Goal: Book appointment/travel/reservation

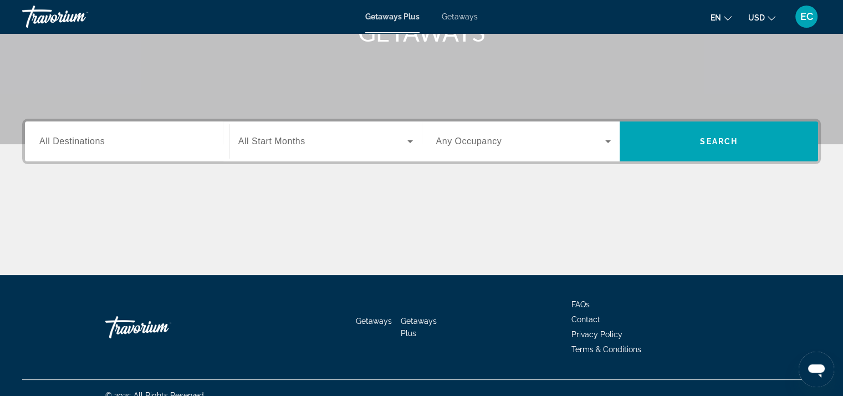
scroll to position [203, 0]
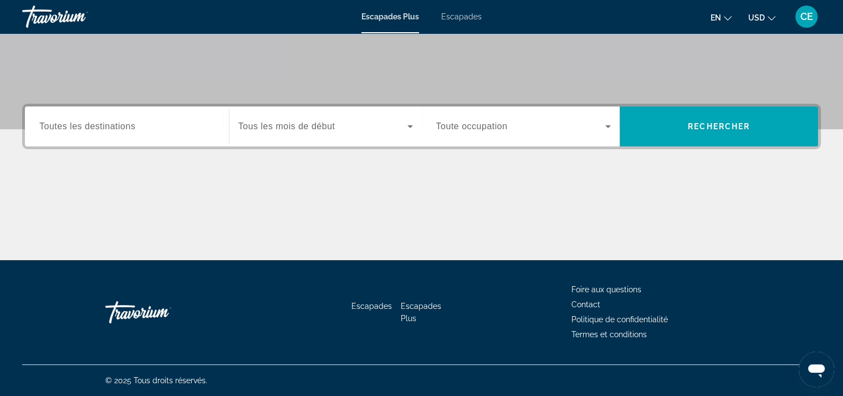
click at [101, 135] on div "Widget de recherche" at bounding box center [126, 127] width 175 height 32
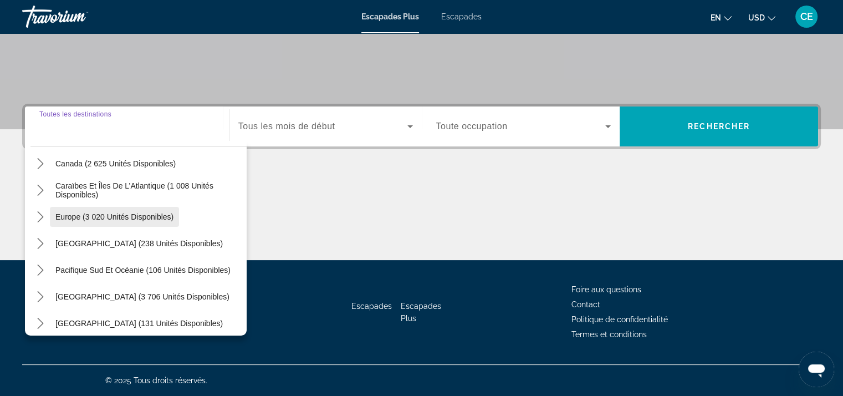
scroll to position [111, 0]
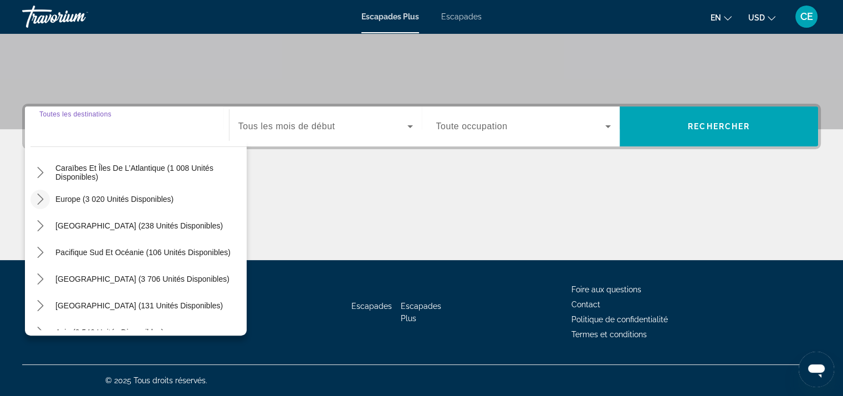
click at [39, 194] on icon "Toggle Europe (3 020 unités disponibles) sous-menu" at bounding box center [40, 199] width 11 height 11
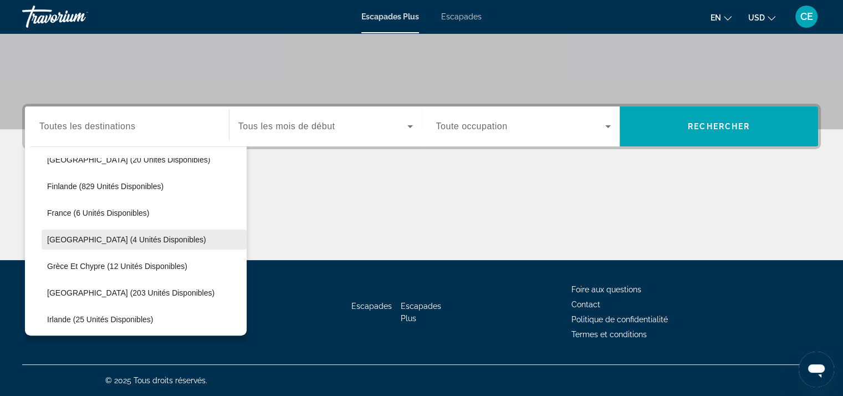
scroll to position [250, 0]
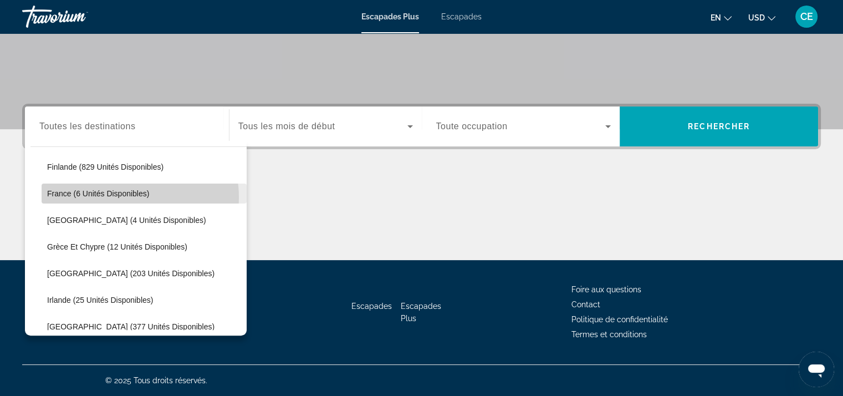
click at [128, 196] on span "France (6 unités disponibles)" at bounding box center [98, 193] width 102 height 9
type input "**********"
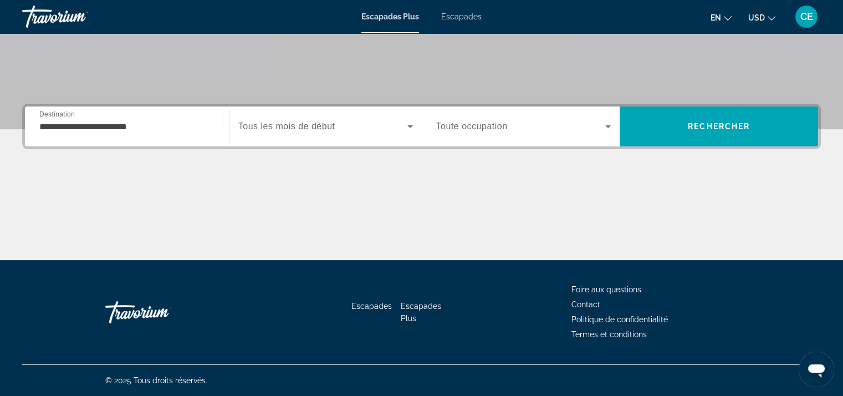
click at [320, 115] on div "Widget de recherche" at bounding box center [325, 126] width 175 height 31
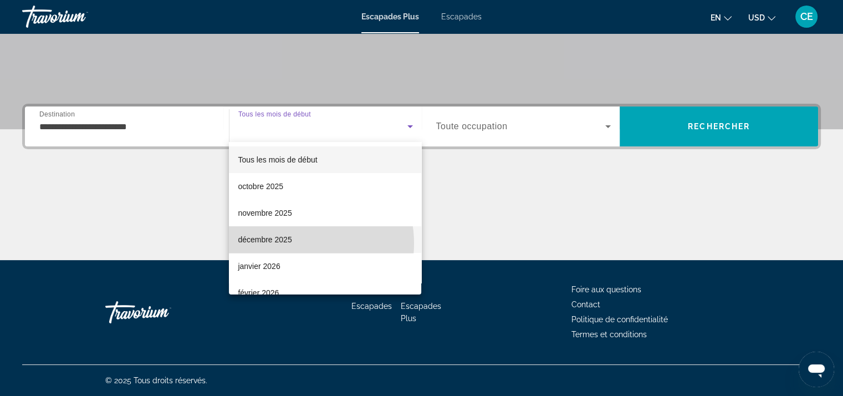
click at [291, 243] on font "décembre 2025" at bounding box center [265, 239] width 54 height 9
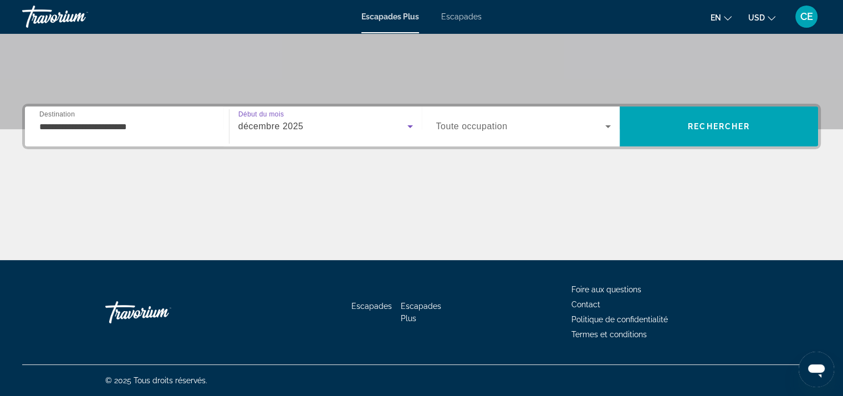
click at [523, 135] on div "Widget de recherche" at bounding box center [523, 126] width 175 height 31
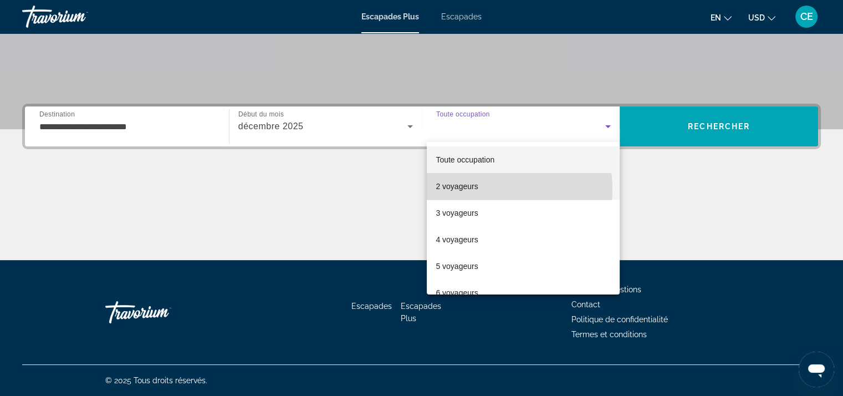
click at [482, 189] on mat-option "2 voyageurs" at bounding box center [523, 186] width 193 height 27
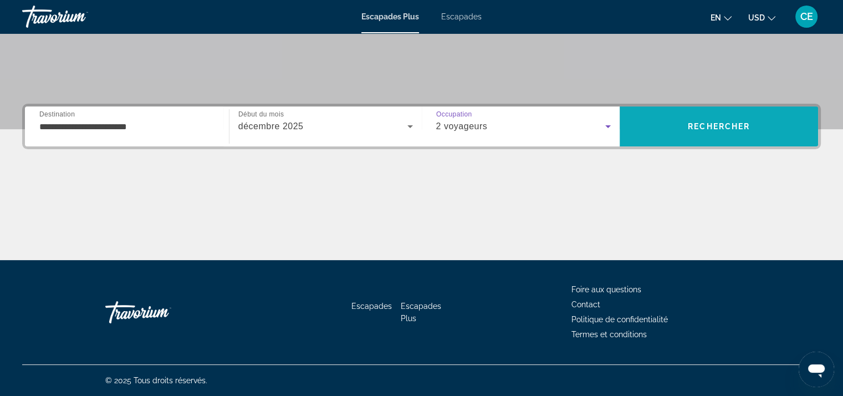
click at [724, 123] on span "Rechercher" at bounding box center [719, 126] width 62 height 9
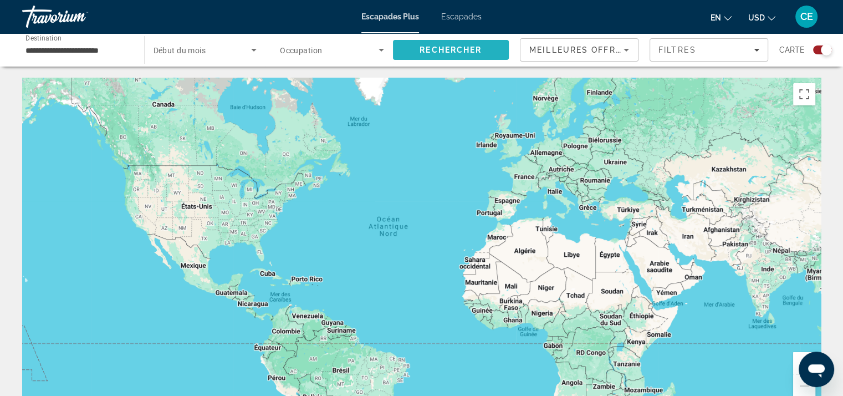
click at [468, 52] on span "Rechercher" at bounding box center [451, 49] width 62 height 9
click at [467, 20] on span "Escapades" at bounding box center [461, 16] width 40 height 9
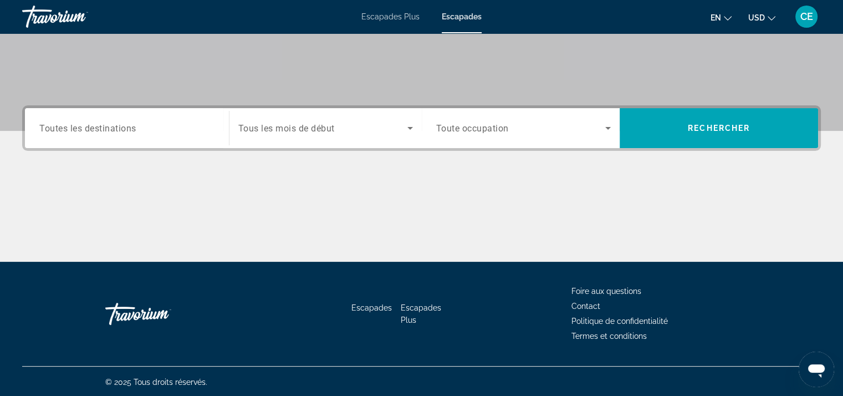
scroll to position [203, 0]
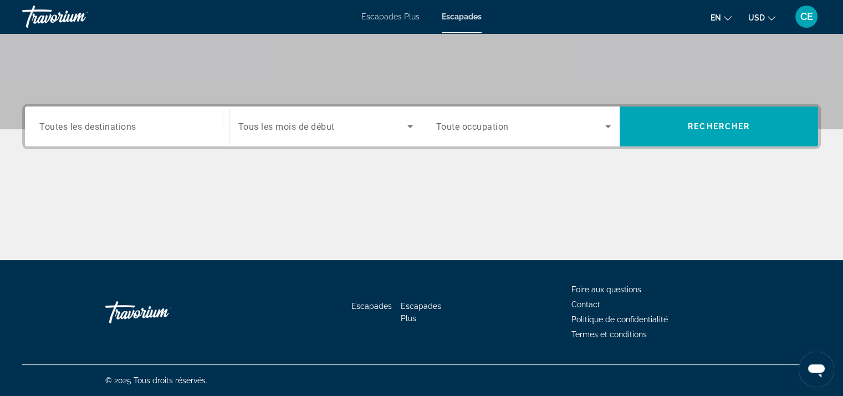
click at [100, 138] on div "Widget de recherche" at bounding box center [126, 127] width 175 height 32
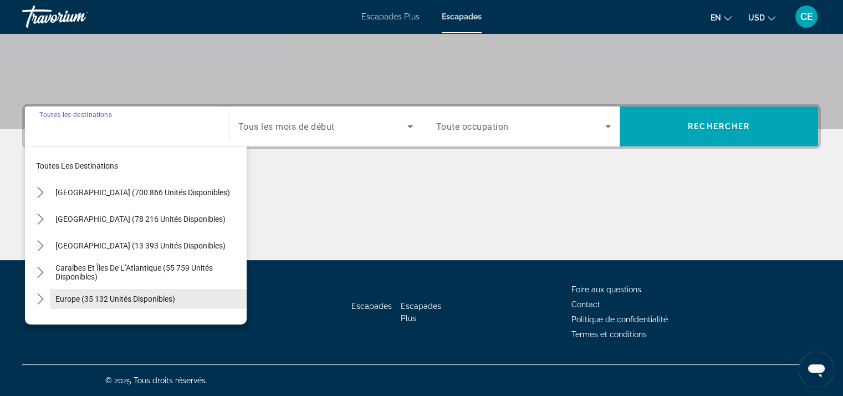
click at [98, 298] on span "Europe (35 132 unités disponibles)" at bounding box center [115, 298] width 120 height 9
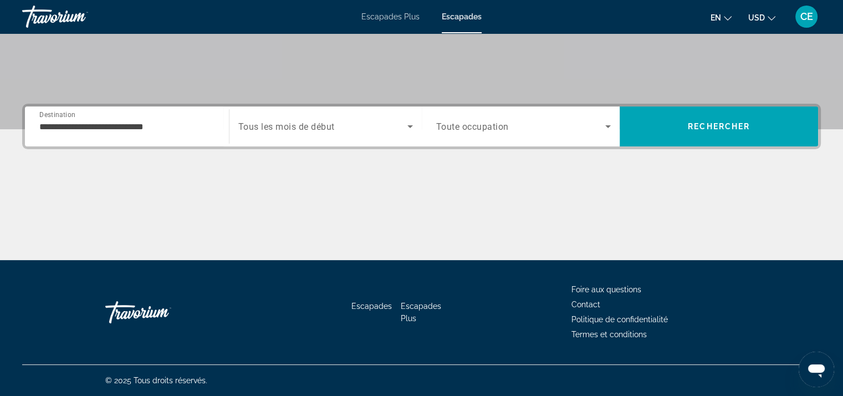
click at [69, 116] on span "Destination" at bounding box center [57, 114] width 36 height 8
click at [69, 120] on input "**********" at bounding box center [126, 126] width 175 height 13
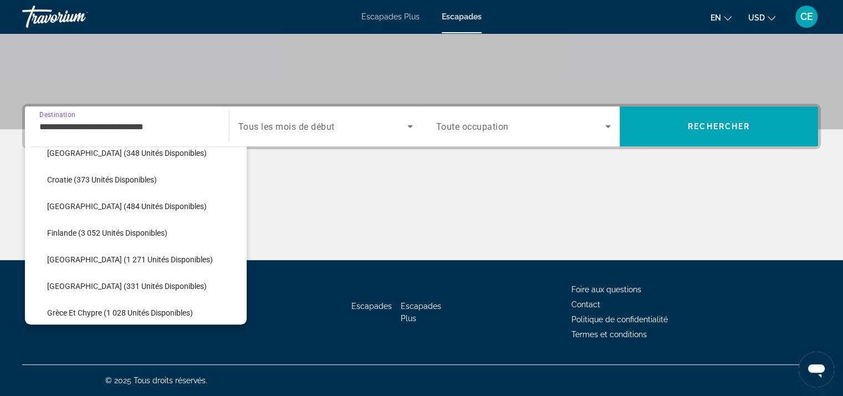
scroll to position [232, 0]
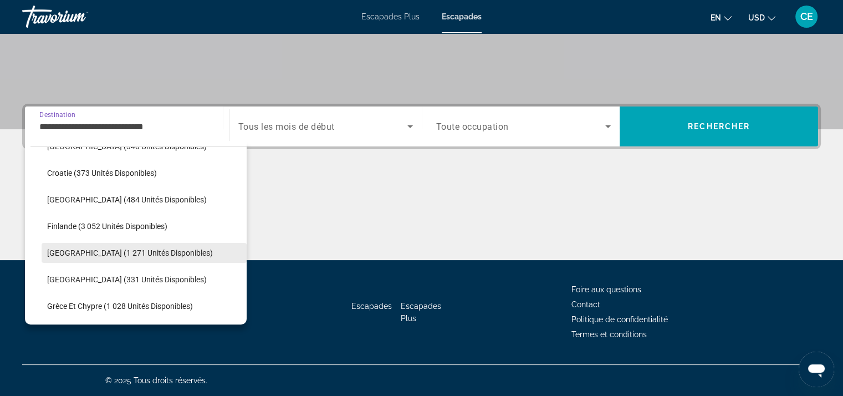
click at [83, 253] on span "[GEOGRAPHIC_DATA] (1 271 unités disponibles)" at bounding box center [130, 252] width 166 height 9
type input "**********"
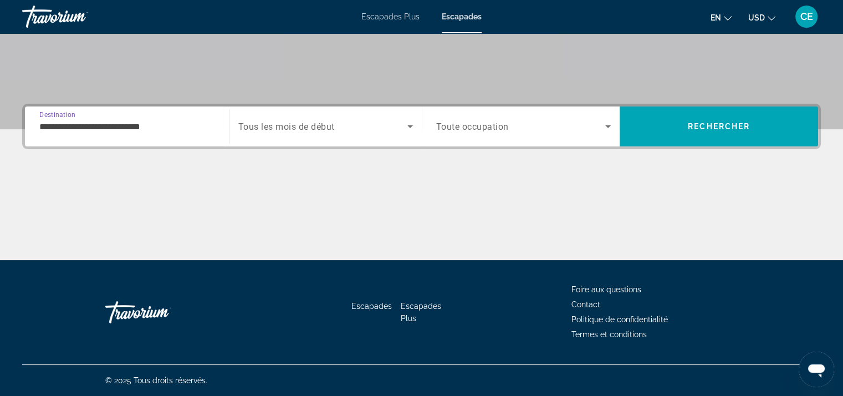
click at [318, 109] on div "Start Month Tous les mois de début" at bounding box center [325, 126] width 193 height 40
click at [322, 124] on span "Tous les mois de début" at bounding box center [286, 126] width 96 height 11
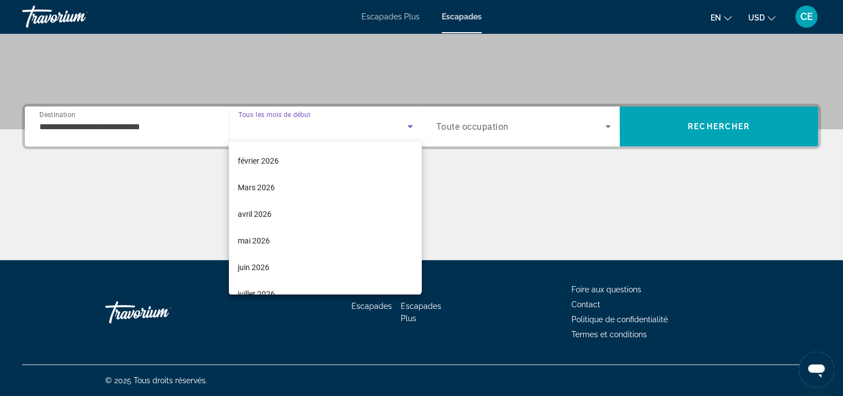
scroll to position [166, 0]
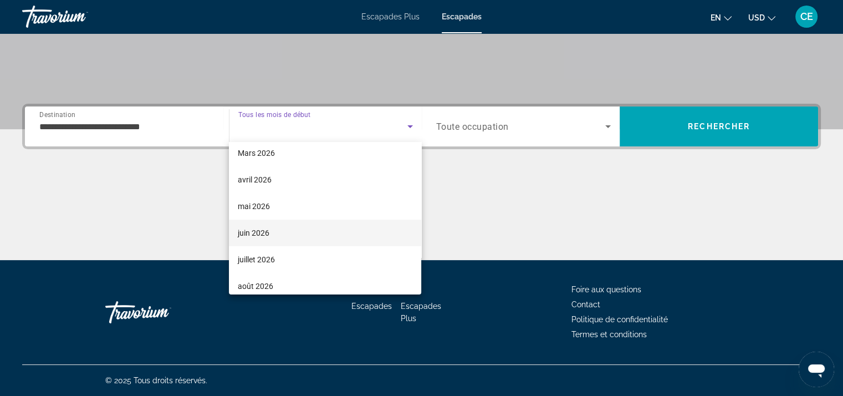
click at [274, 228] on mat-option "juin 2026" at bounding box center [325, 233] width 192 height 27
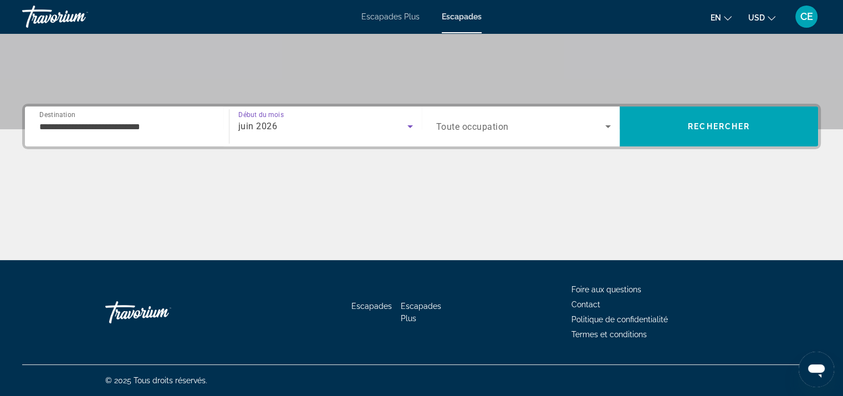
click at [479, 120] on span "Widget de recherche" at bounding box center [521, 126] width 170 height 13
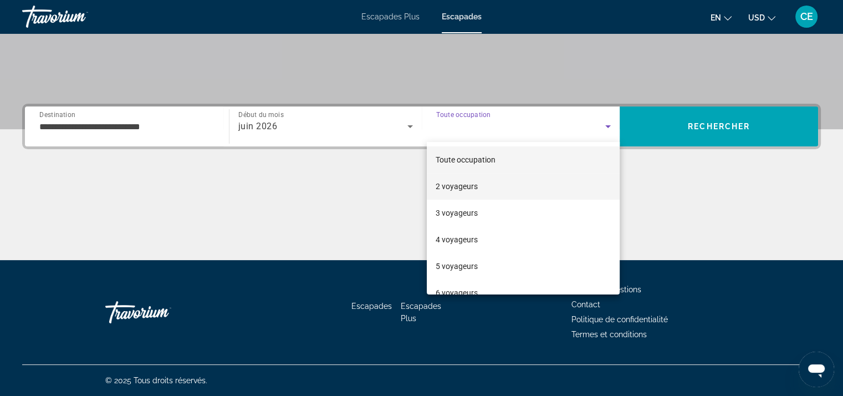
click at [468, 186] on font "2 voyageurs" at bounding box center [457, 186] width 42 height 9
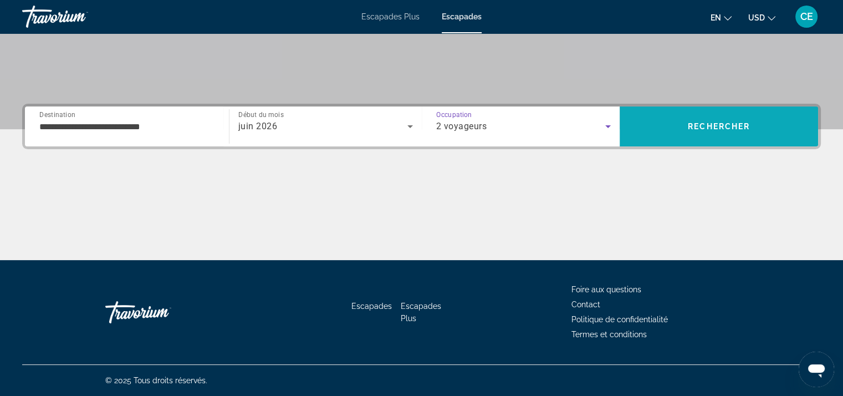
click at [675, 118] on span "Rechercher" at bounding box center [719, 126] width 199 height 27
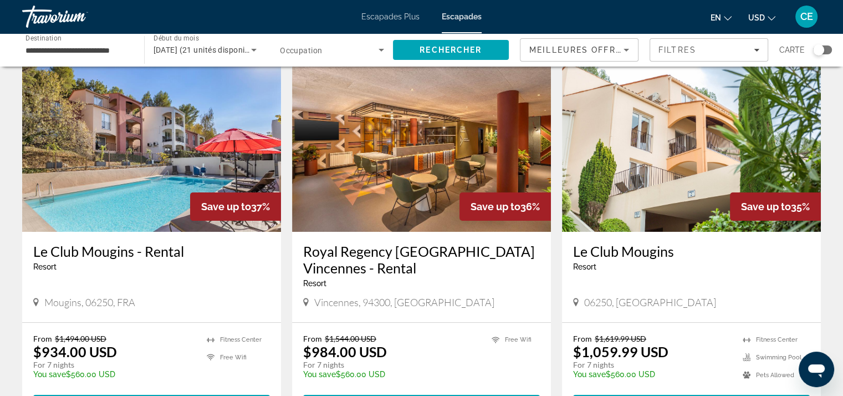
scroll to position [111, 0]
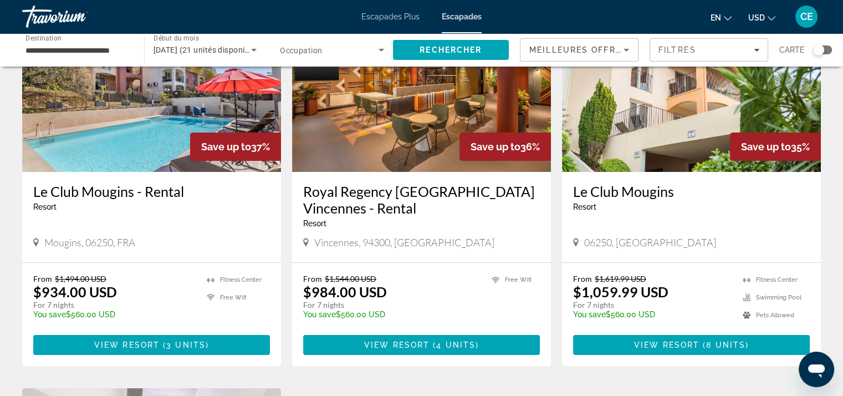
click at [730, 14] on mat-icon "Changer la langue" at bounding box center [728, 17] width 8 height 8
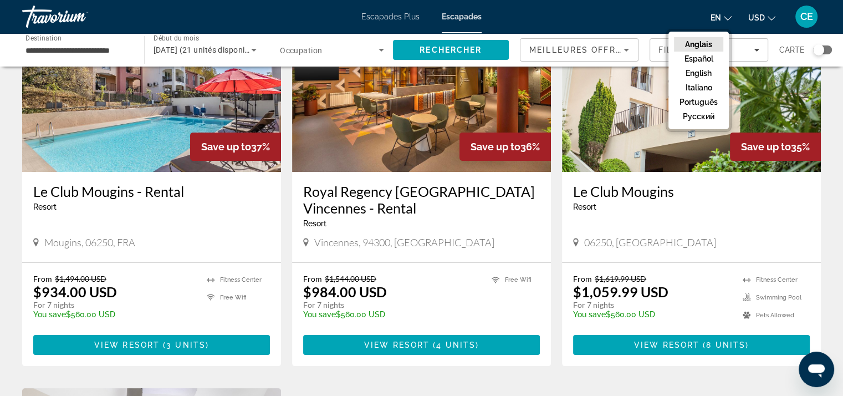
click at [764, 14] on span "USD" at bounding box center [757, 17] width 17 height 9
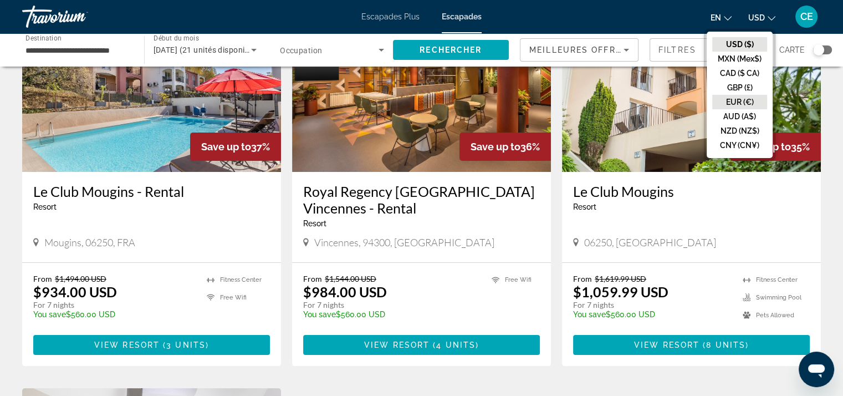
click at [751, 101] on button "EUR (€)" at bounding box center [740, 102] width 55 height 14
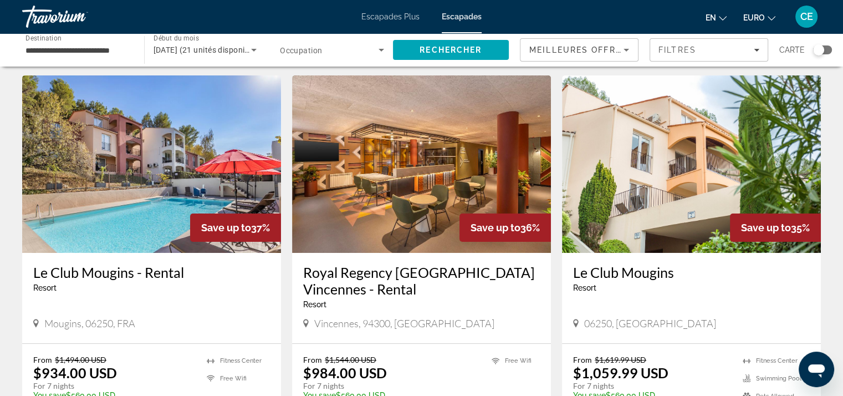
scroll to position [55, 0]
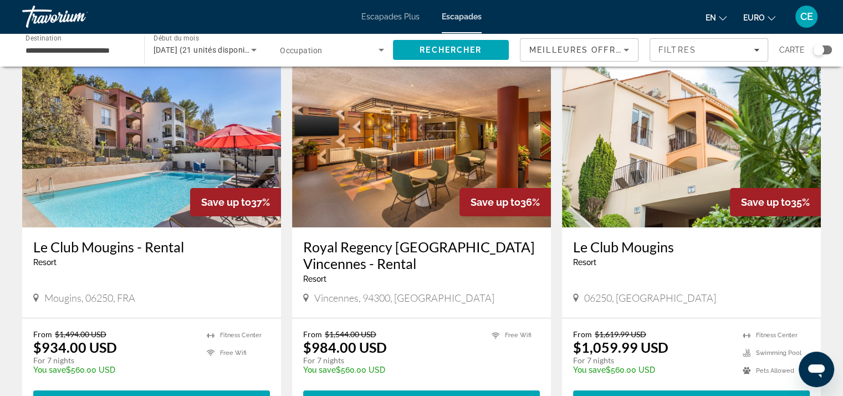
click at [378, 247] on h3 "Royal Regency [GEOGRAPHIC_DATA] Vincennes - Rental" at bounding box center [421, 254] width 237 height 33
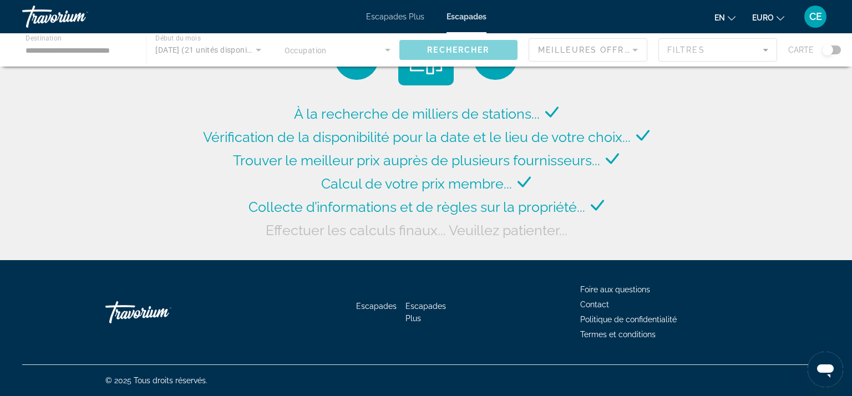
click at [126, 47] on div "Contenu principal" at bounding box center [426, 49] width 852 height 33
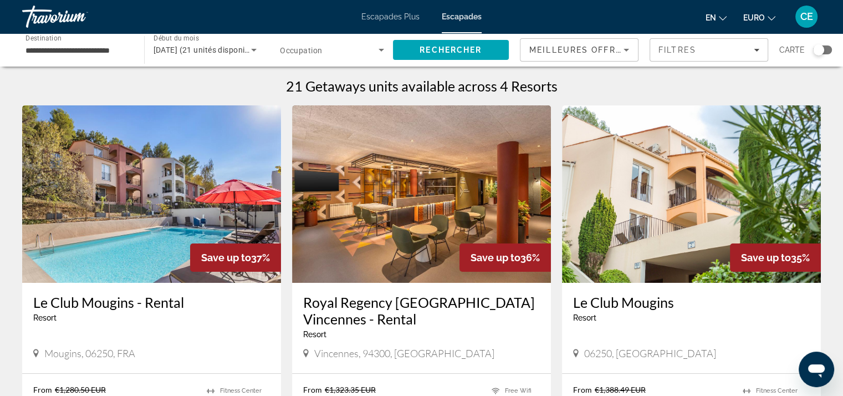
click at [123, 47] on input "**********" at bounding box center [78, 50] width 104 height 13
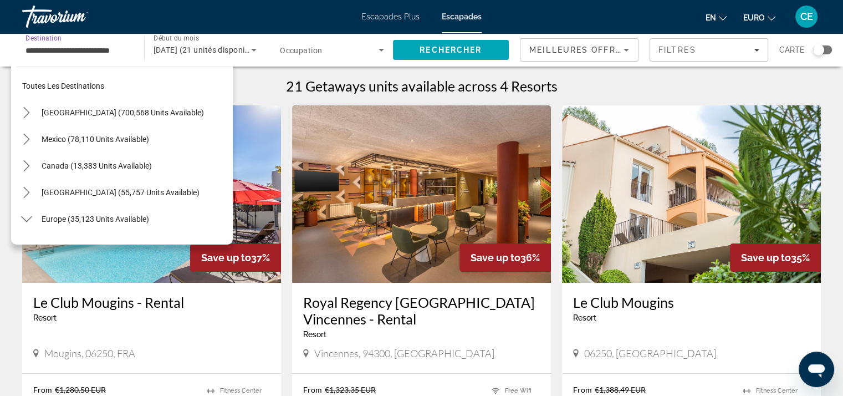
scroll to position [252, 0]
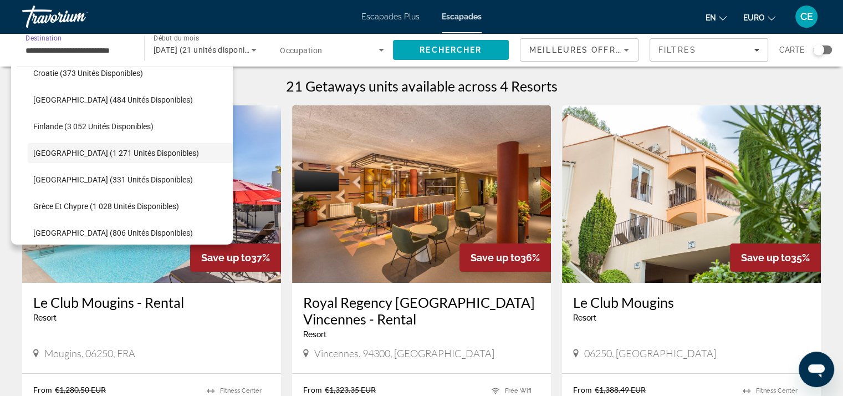
click at [123, 47] on input "**********" at bounding box center [78, 50] width 104 height 13
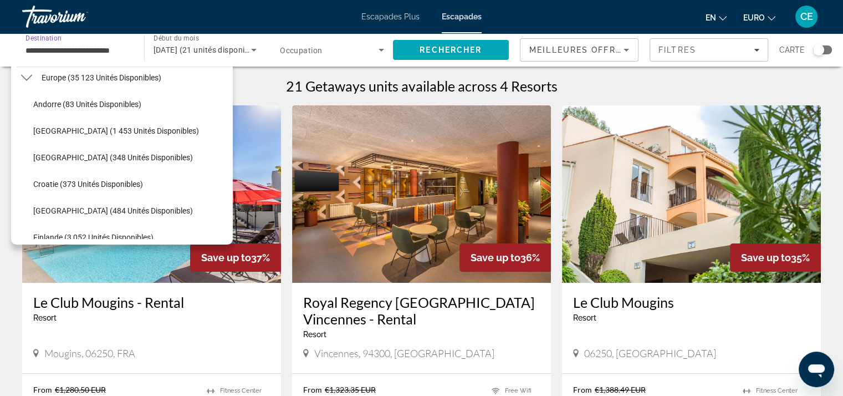
scroll to position [86, 0]
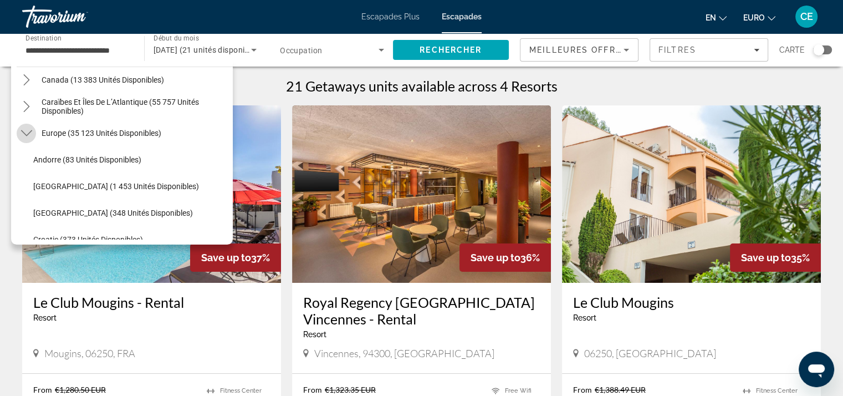
click at [26, 136] on icon "Toggle Europe (35 123 unités disponibles) sous-menu" at bounding box center [26, 133] width 11 height 11
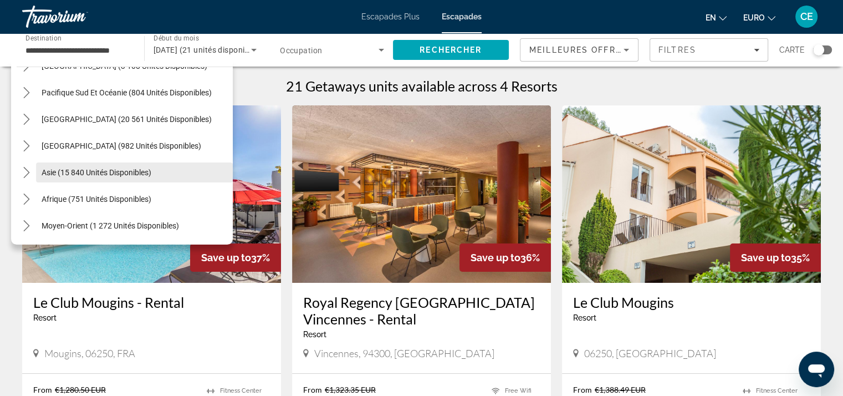
scroll to position [124, 0]
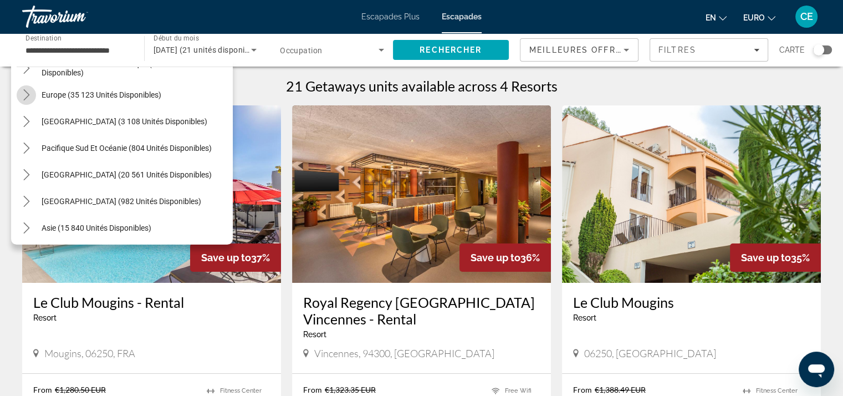
click at [22, 98] on icon "Toggle Europe (35 123 unités disponibles) sous-menu" at bounding box center [26, 94] width 11 height 11
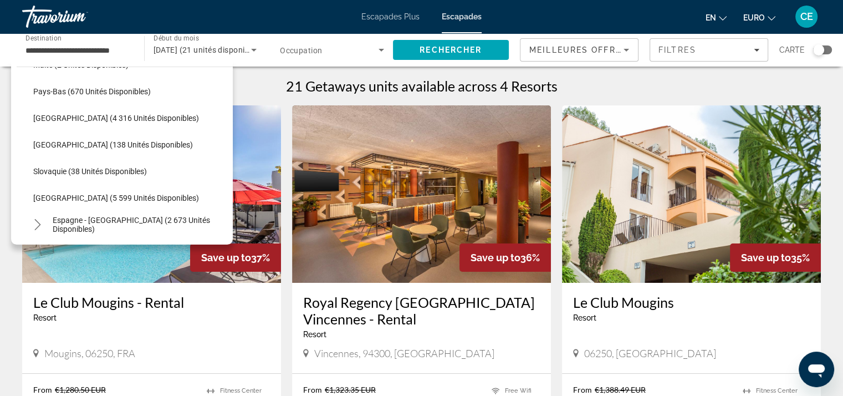
scroll to position [512, 0]
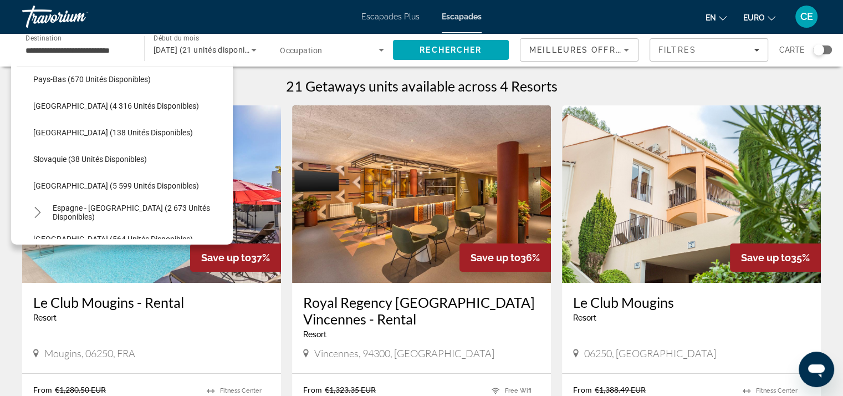
click at [138, 99] on span "Sélectionnez la destination : Portugal (4 316 unités disponibles)" at bounding box center [130, 106] width 205 height 27
type input "**********"
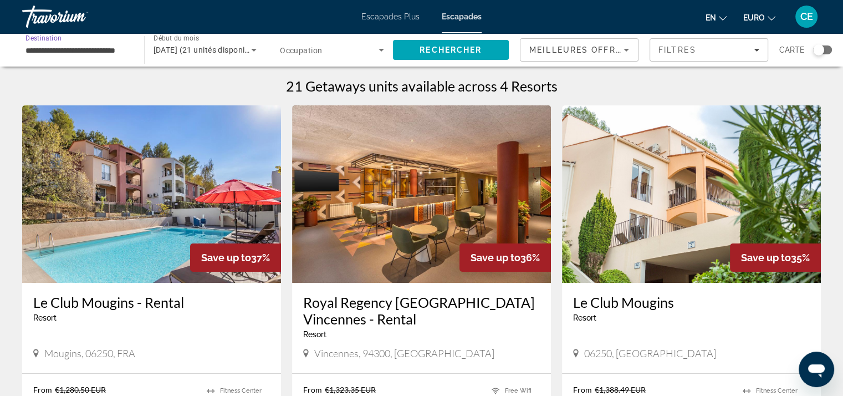
click at [330, 52] on span "Widget de recherche" at bounding box center [329, 49] width 99 height 13
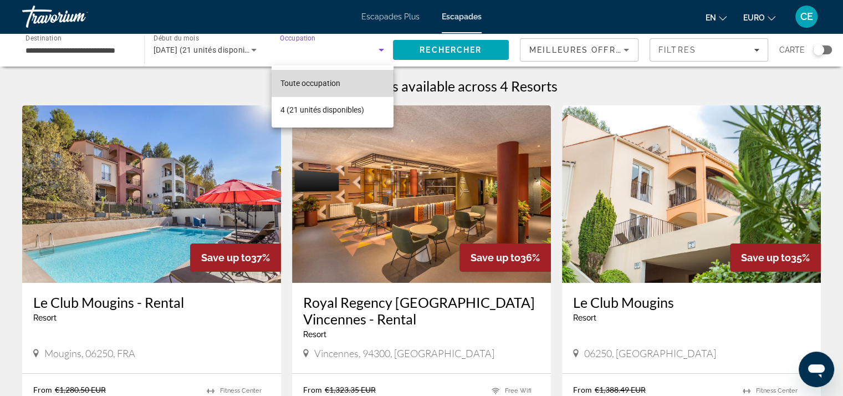
click at [304, 79] on span "Toute occupation" at bounding box center [311, 83] width 60 height 9
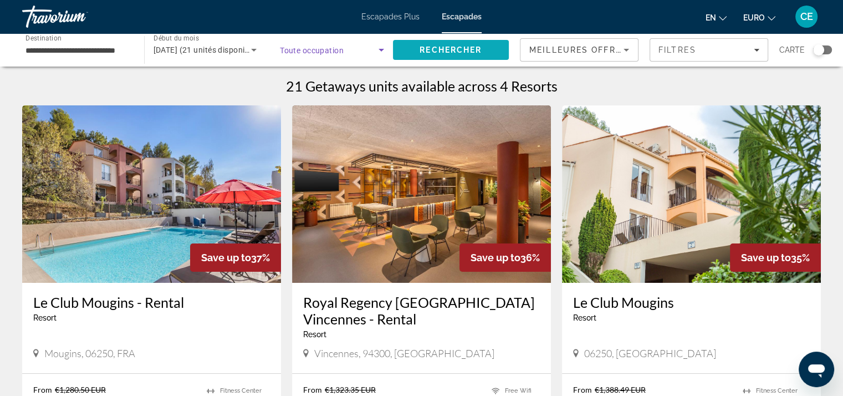
click at [466, 50] on span "Rechercher" at bounding box center [451, 49] width 62 height 9
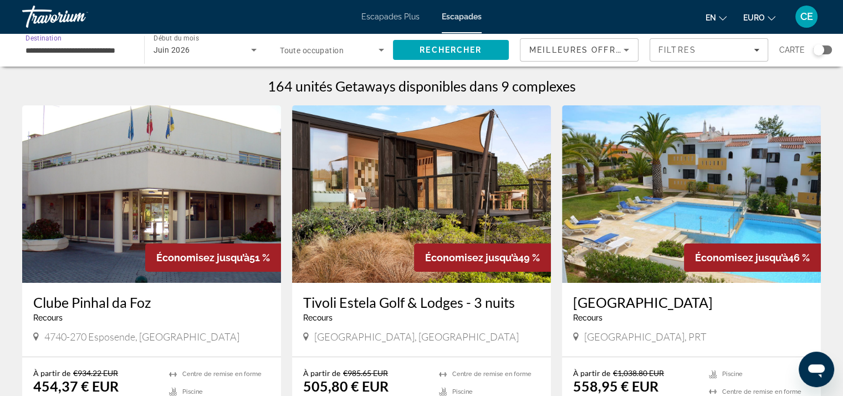
click at [113, 44] on input "**********" at bounding box center [78, 50] width 104 height 13
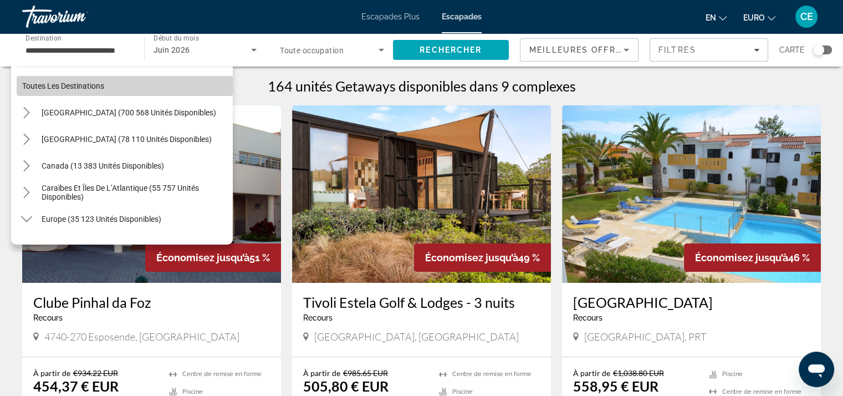
click at [125, 76] on span "Sélectionner une destination : Toutes les destinations" at bounding box center [125, 86] width 216 height 27
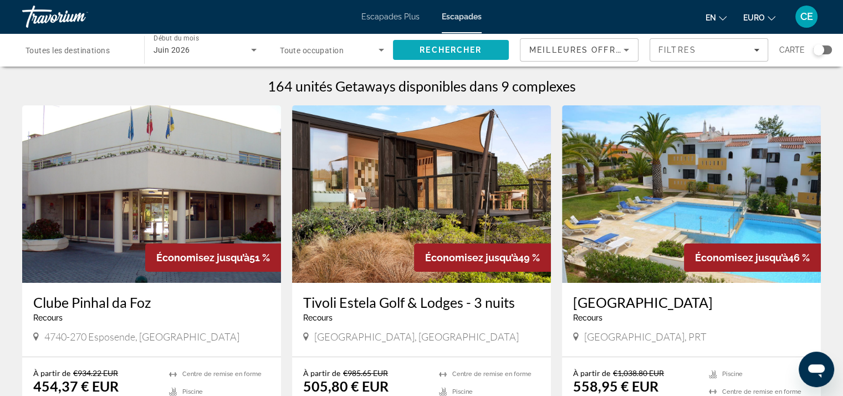
click at [430, 56] on span "Rechercher" at bounding box center [451, 50] width 116 height 27
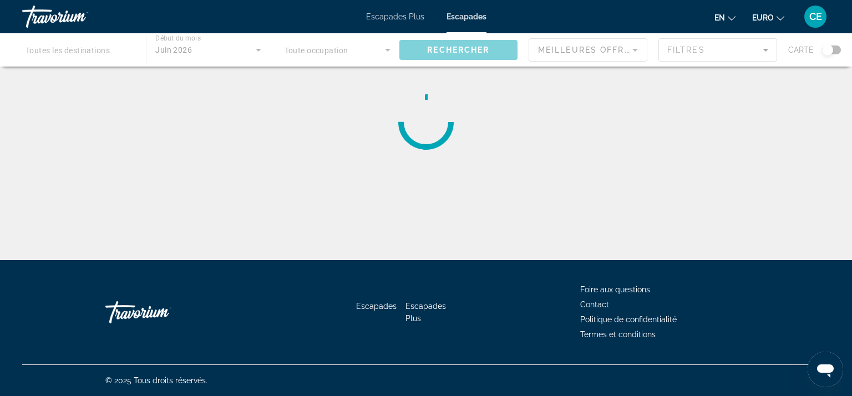
click at [616, 54] on div "Contenu principal" at bounding box center [426, 49] width 852 height 33
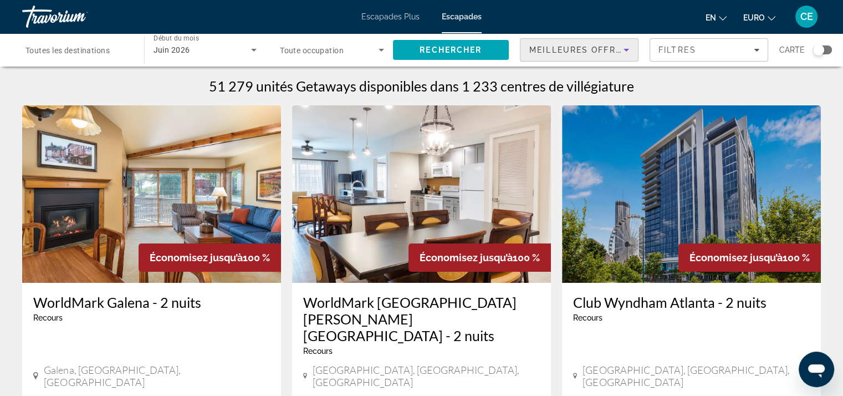
click at [632, 53] on icon "Trier par" at bounding box center [626, 49] width 13 height 13
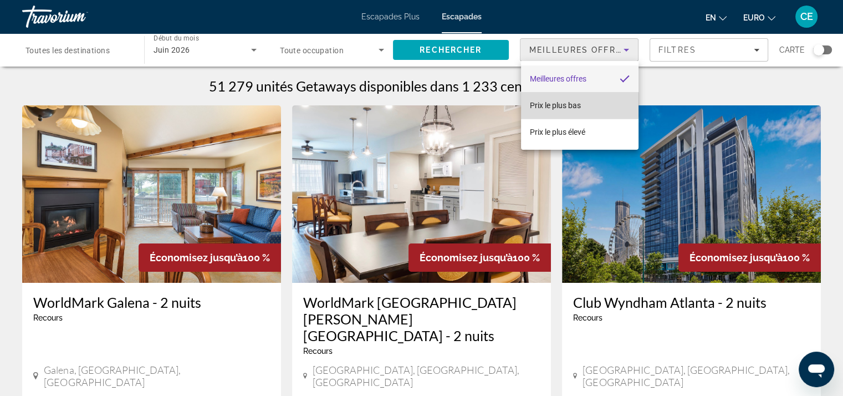
click at [577, 105] on span "Prix le plus bas" at bounding box center [555, 105] width 51 height 9
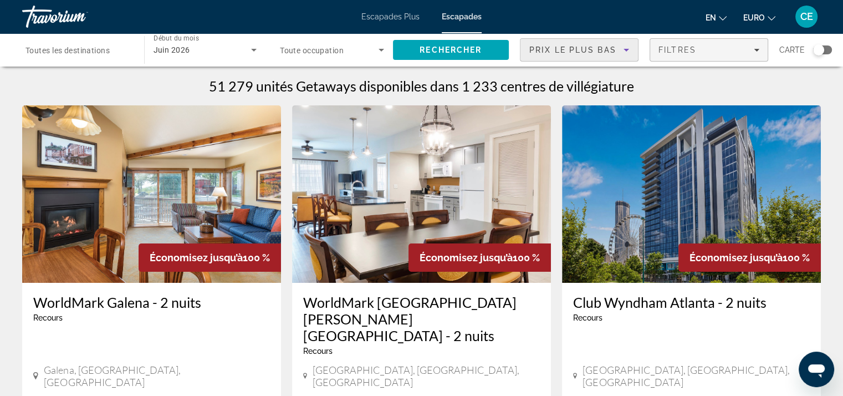
click at [686, 49] on span "Filtres" at bounding box center [678, 49] width 38 height 9
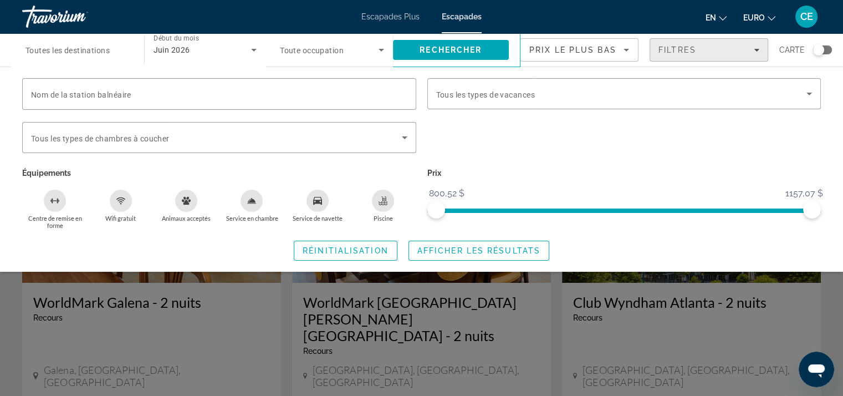
click at [686, 49] on span "Filtres" at bounding box center [678, 49] width 38 height 9
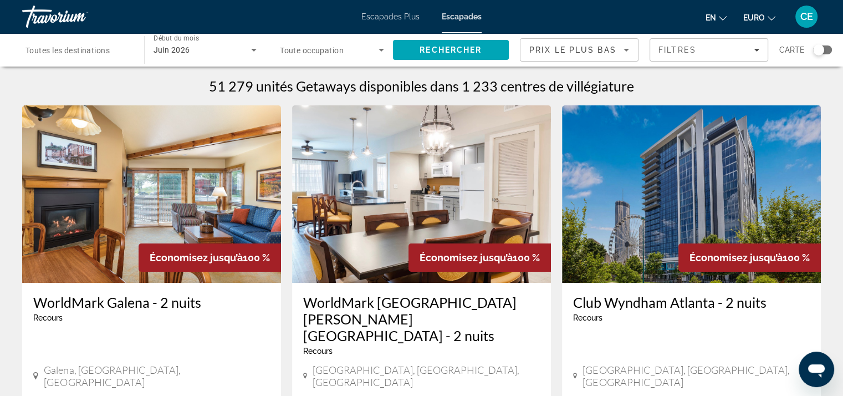
click at [86, 57] on div "Widget de recherche" at bounding box center [78, 50] width 104 height 32
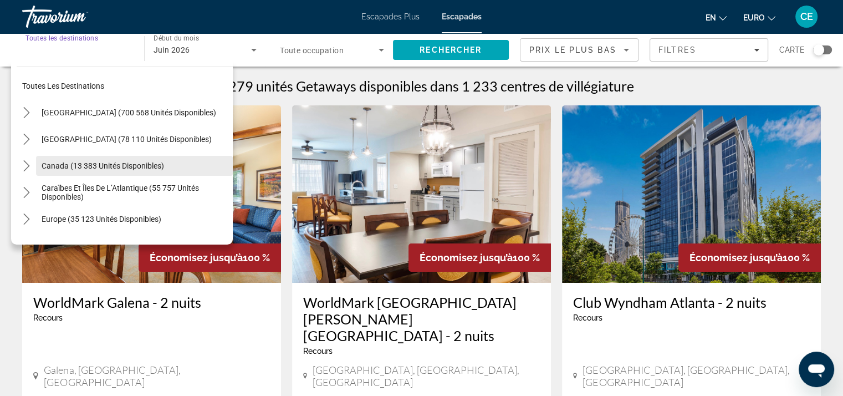
click at [179, 156] on span "Sélectionnez la destination : Canada (13 383 unités disponibles)" at bounding box center [134, 165] width 197 height 27
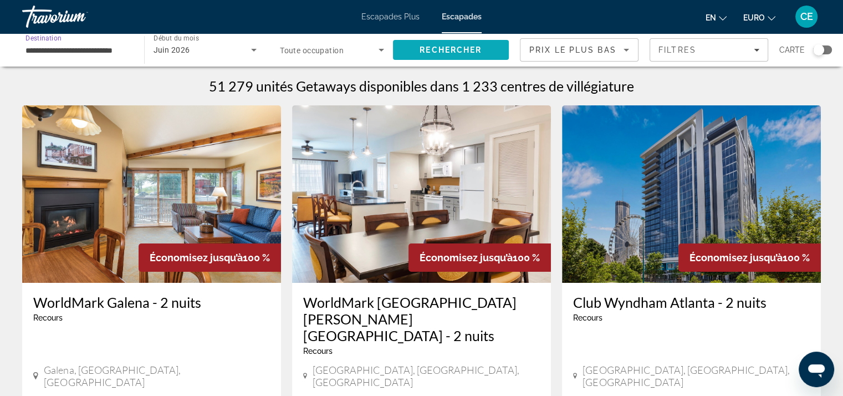
click at [445, 58] on span "Rechercher" at bounding box center [451, 50] width 116 height 27
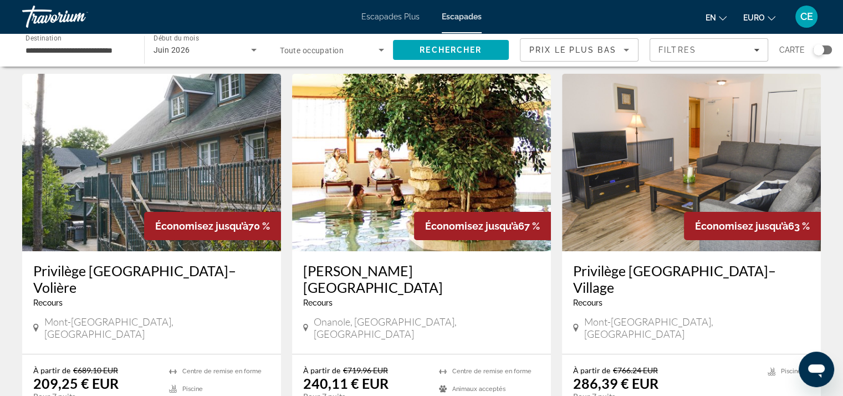
scroll to position [55, 0]
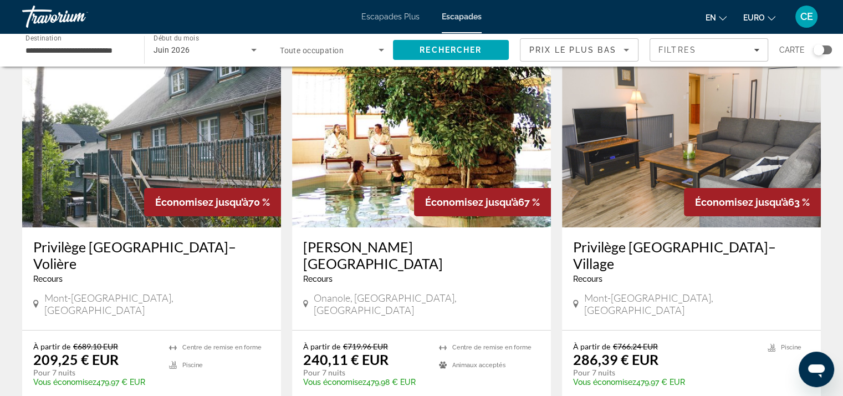
click at [131, 49] on div "**********" at bounding box center [78, 50] width 122 height 32
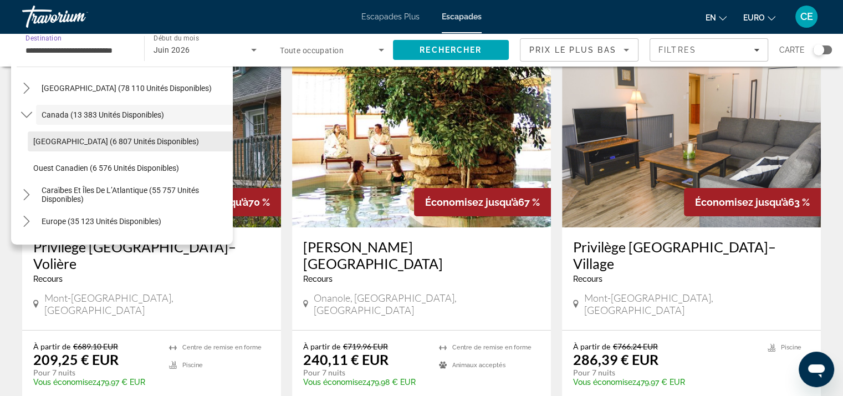
scroll to position [68, 0]
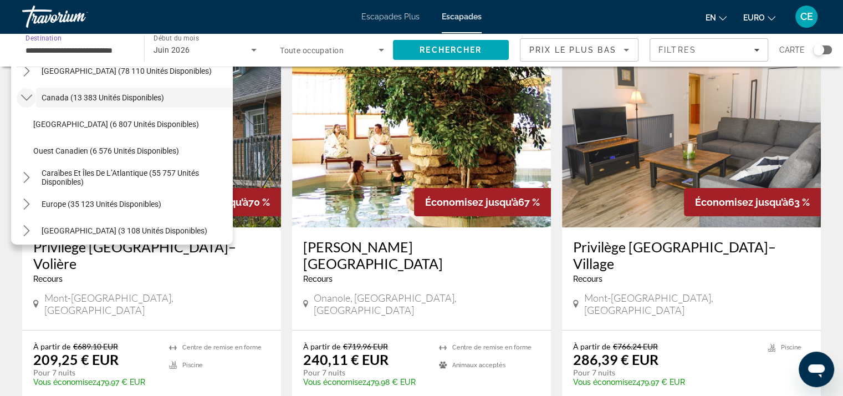
click at [23, 96] on icon "Toggle Canada (13 383 unités disponibles) sous-menu" at bounding box center [26, 97] width 11 height 11
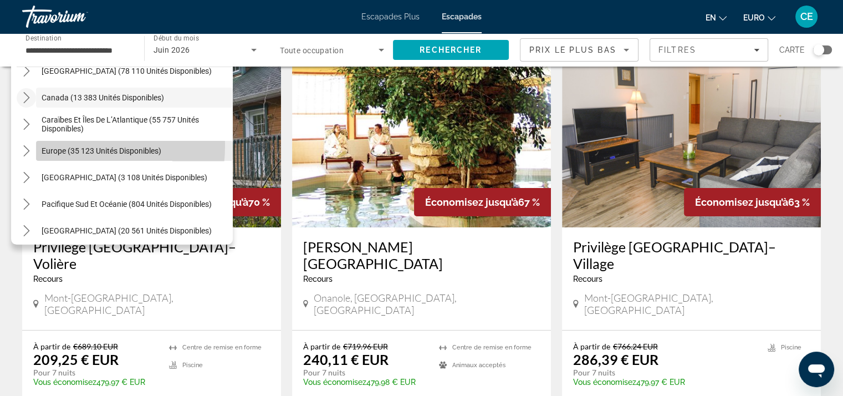
click at [58, 146] on span "Europe (35 123 unités disponibles)" at bounding box center [102, 150] width 120 height 9
type input "**********"
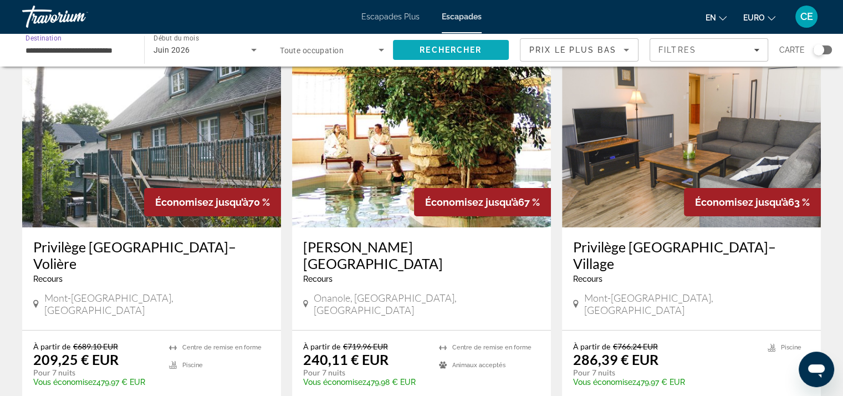
click at [446, 49] on span "Rechercher" at bounding box center [451, 49] width 62 height 9
